Goal: Obtain resource: Download file/media

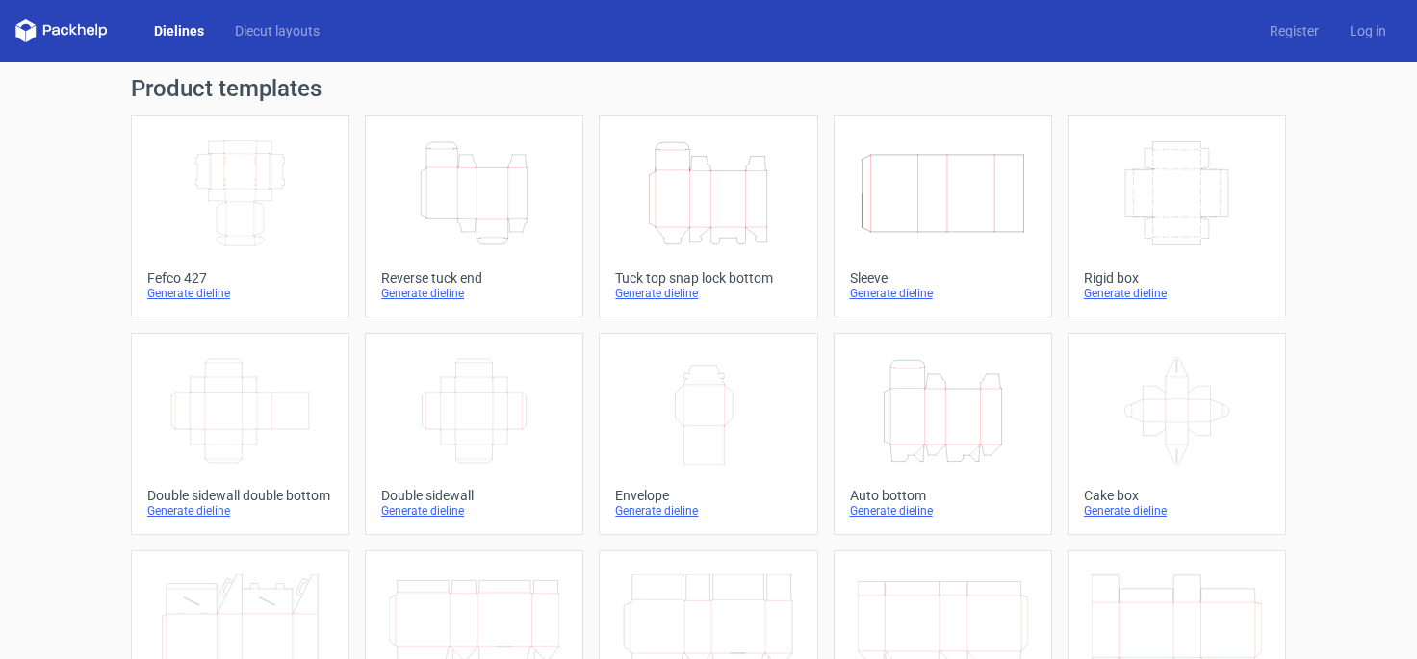
click at [151, 296] on div "Generate dieline" at bounding box center [240, 293] width 186 height 15
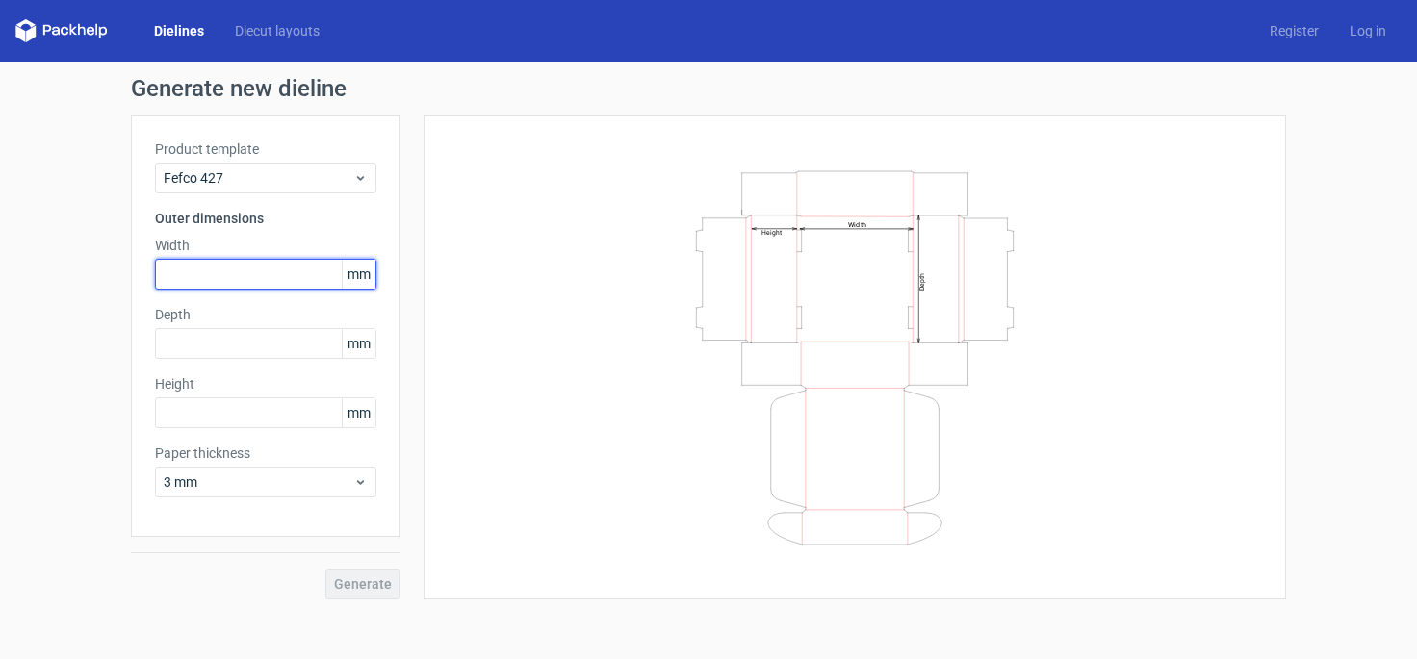
click at [234, 282] on input "text" at bounding box center [265, 274] width 221 height 31
type input "257"
type input "183"
type input "55"
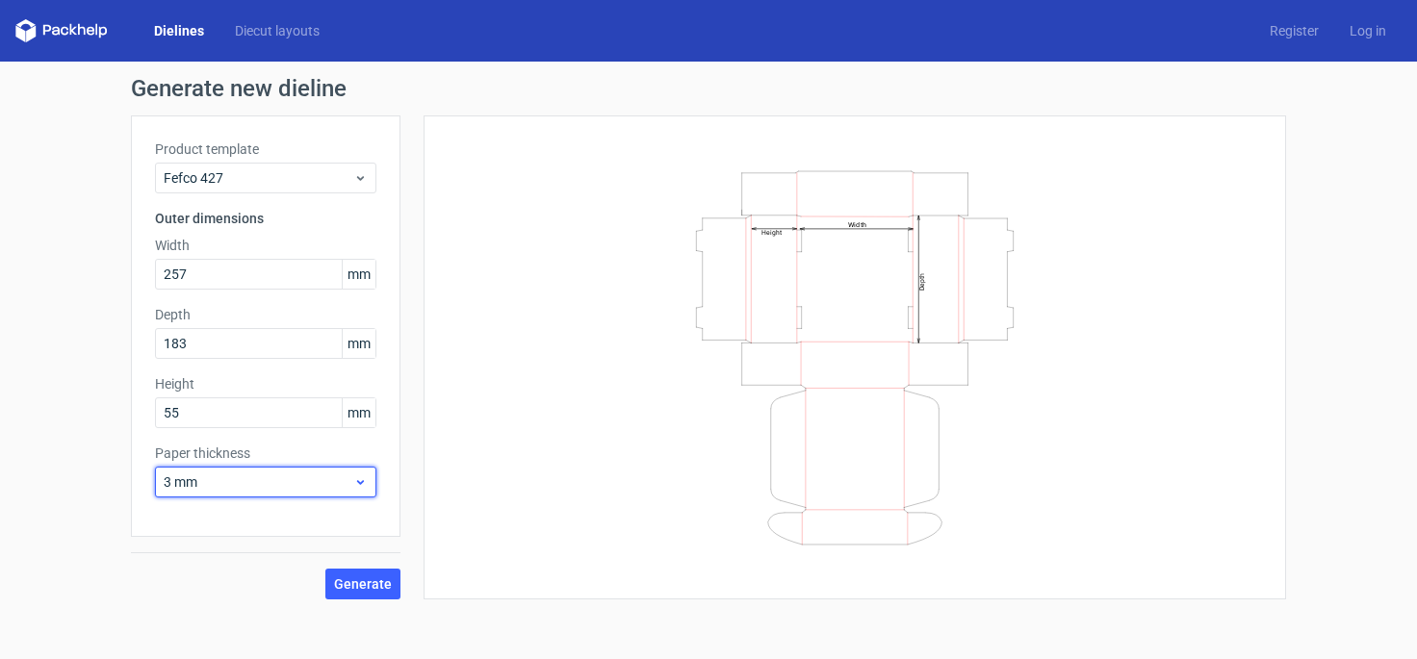
click at [223, 485] on span "3 mm" at bounding box center [259, 482] width 190 height 19
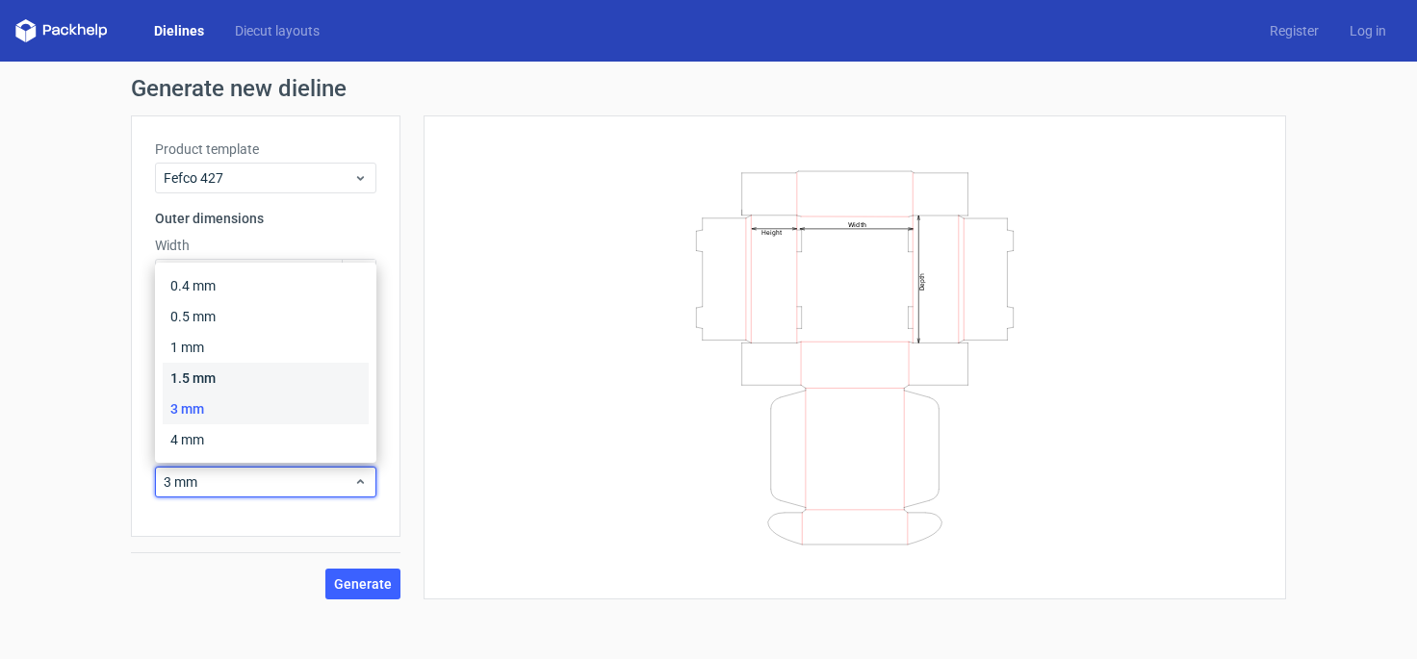
click at [211, 381] on div "1.5 mm" at bounding box center [266, 378] width 206 height 31
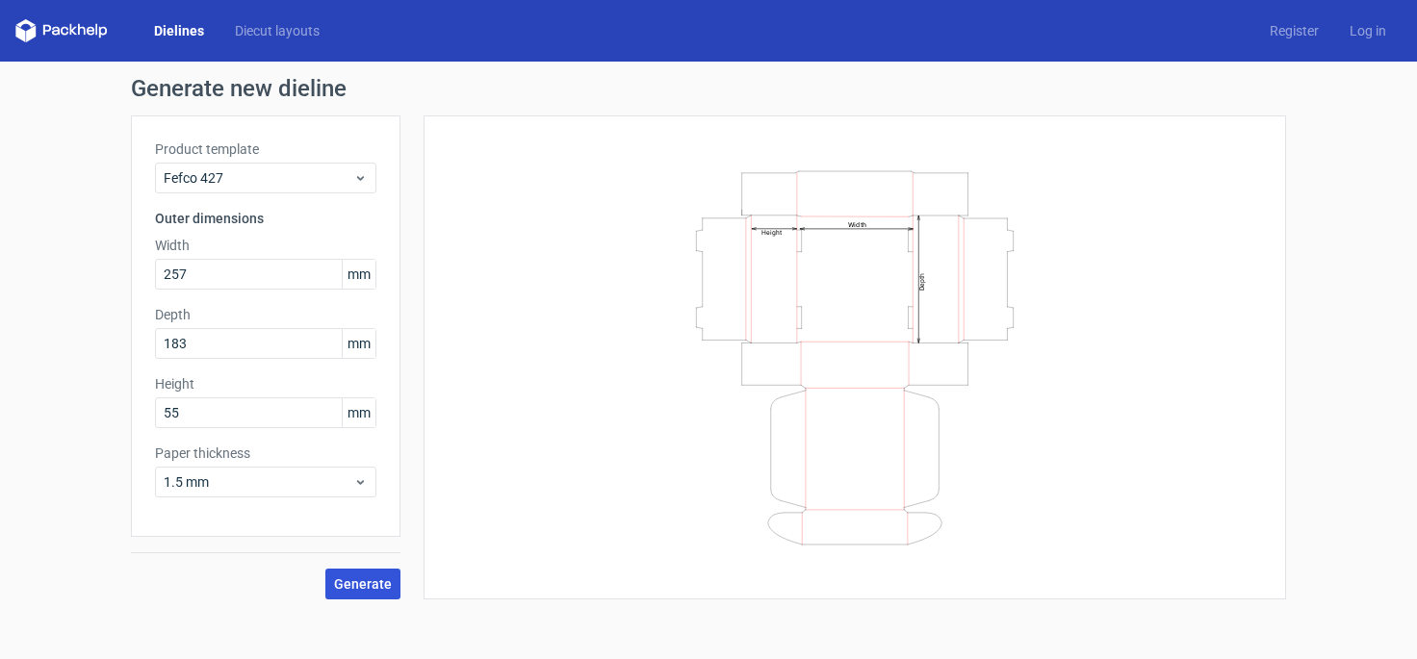
click at [361, 590] on span "Generate" at bounding box center [363, 584] width 58 height 13
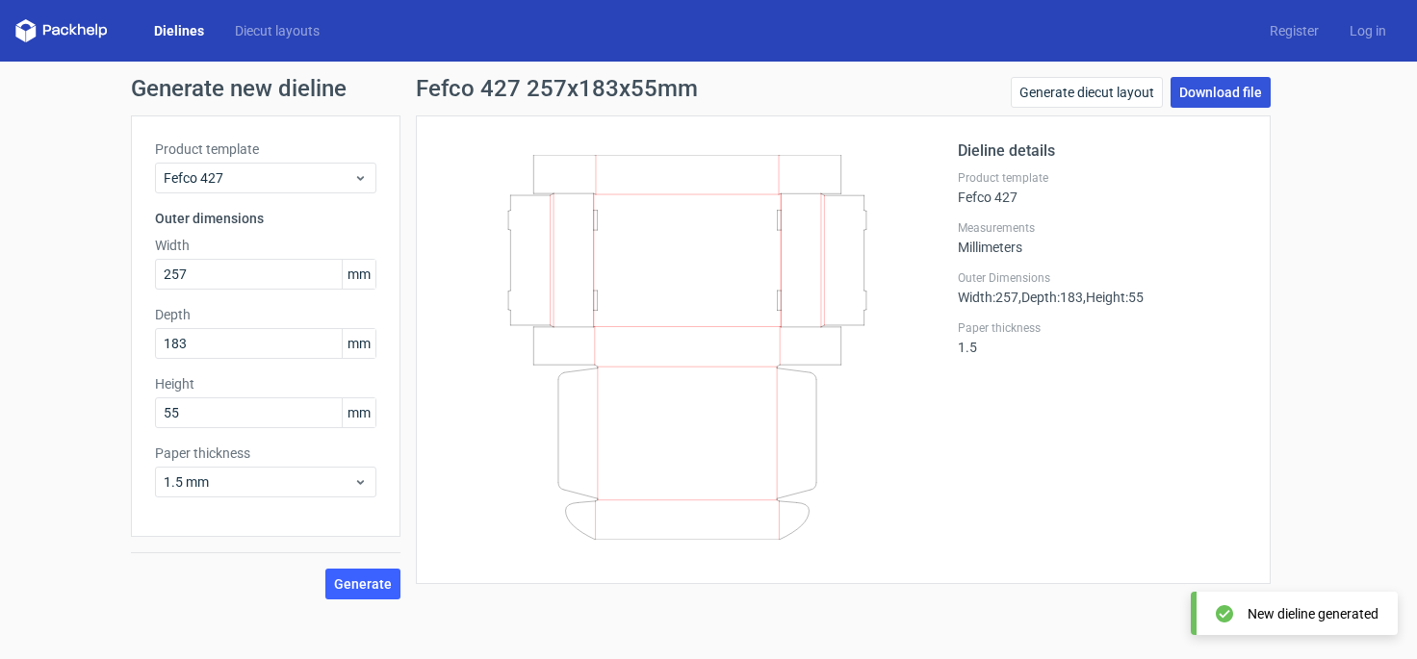
click at [1221, 90] on link "Download file" at bounding box center [1220, 92] width 100 height 31
